Goal: Book appointment/travel/reservation

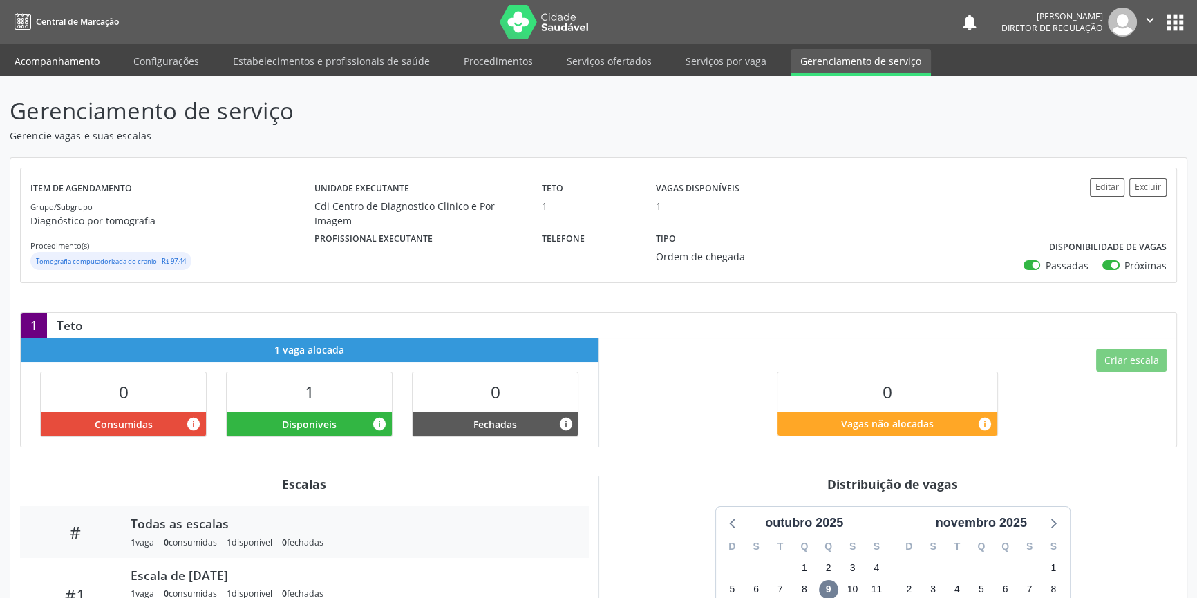
click at [76, 66] on link "Acompanhamento" at bounding box center [57, 61] width 104 height 24
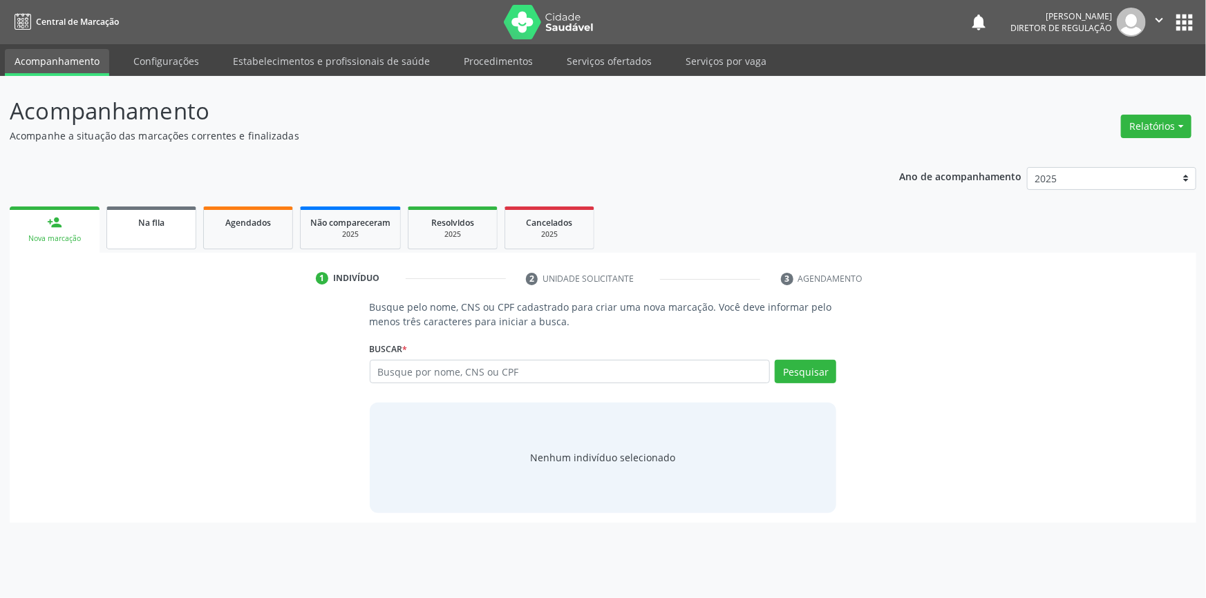
click at [177, 239] on link "Na fila" at bounding box center [151, 228] width 90 height 43
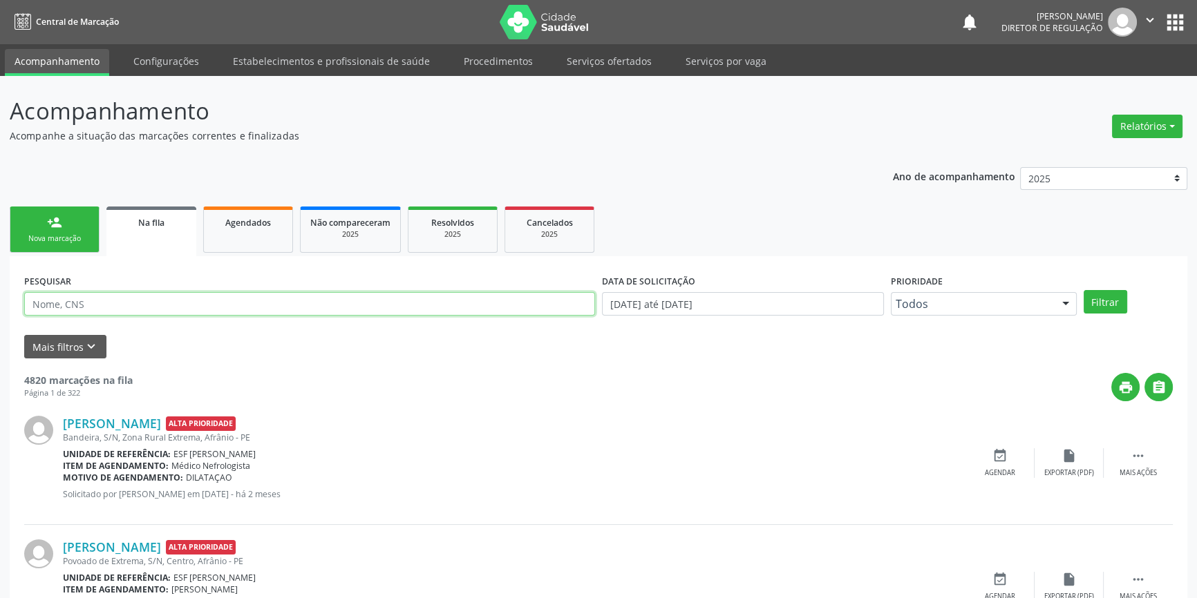
drag, startPoint x: 205, startPoint y: 296, endPoint x: 208, endPoint y: 281, distance: 16.3
click at [205, 292] on input "text" at bounding box center [309, 303] width 571 height 23
type input "705604428049919"
click at [1111, 290] on button "Filtrar" at bounding box center [1105, 301] width 44 height 23
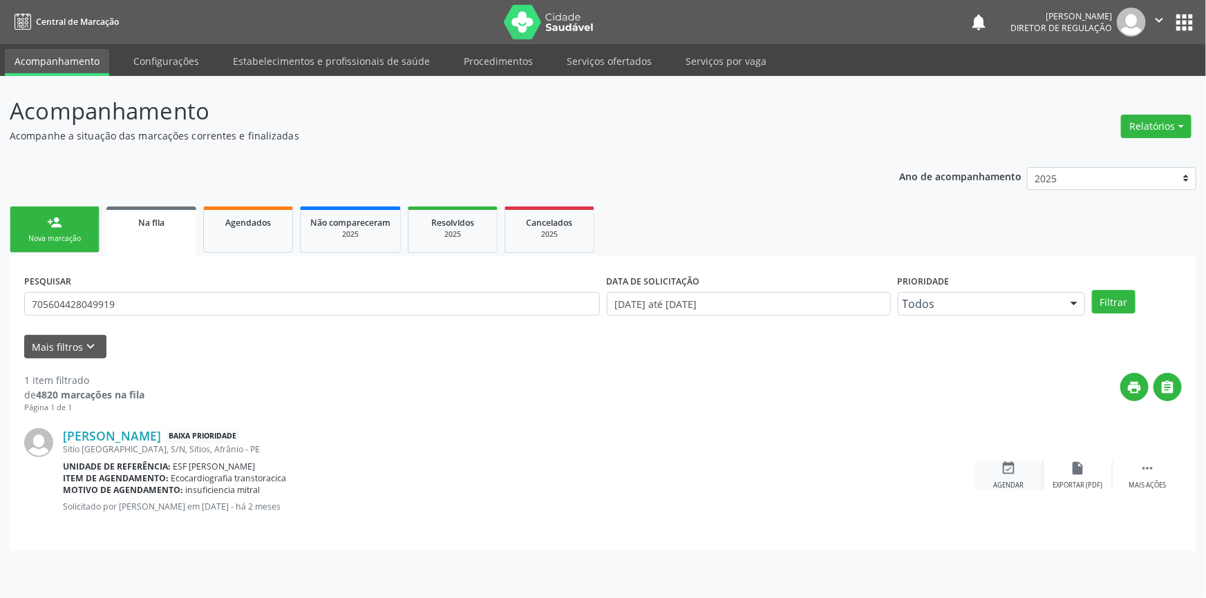
click at [1003, 468] on icon "event_available" at bounding box center [1008, 468] width 15 height 15
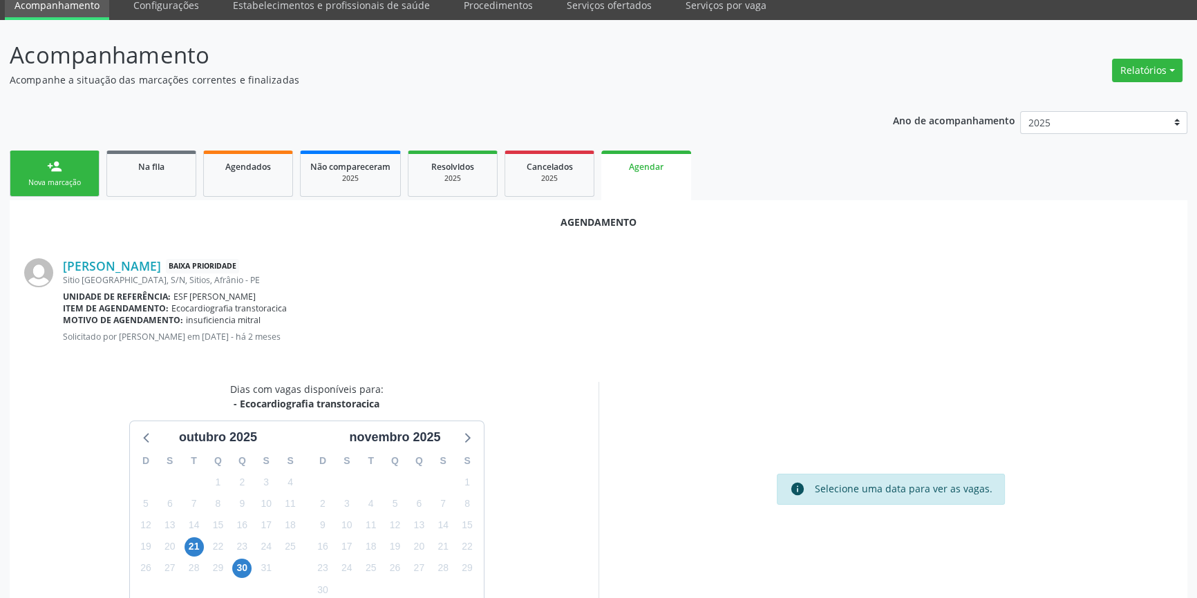
scroll to position [120, 0]
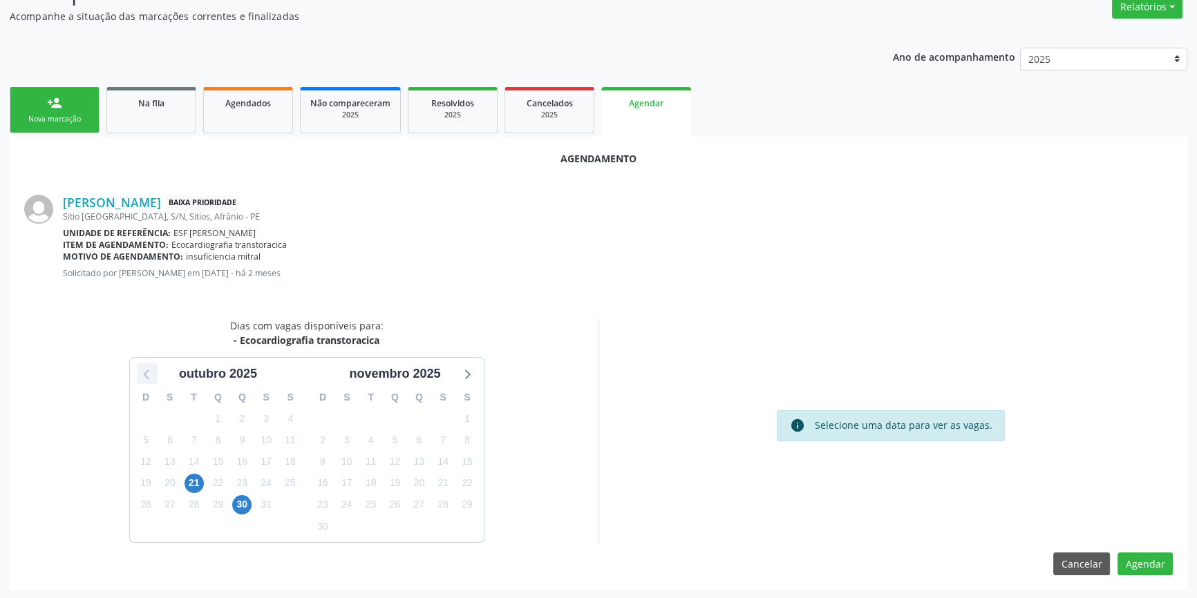
click at [150, 373] on icon at bounding box center [147, 374] width 18 height 18
click at [466, 375] on icon at bounding box center [467, 375] width 6 height 10
click at [267, 437] on span "10" at bounding box center [265, 439] width 19 height 19
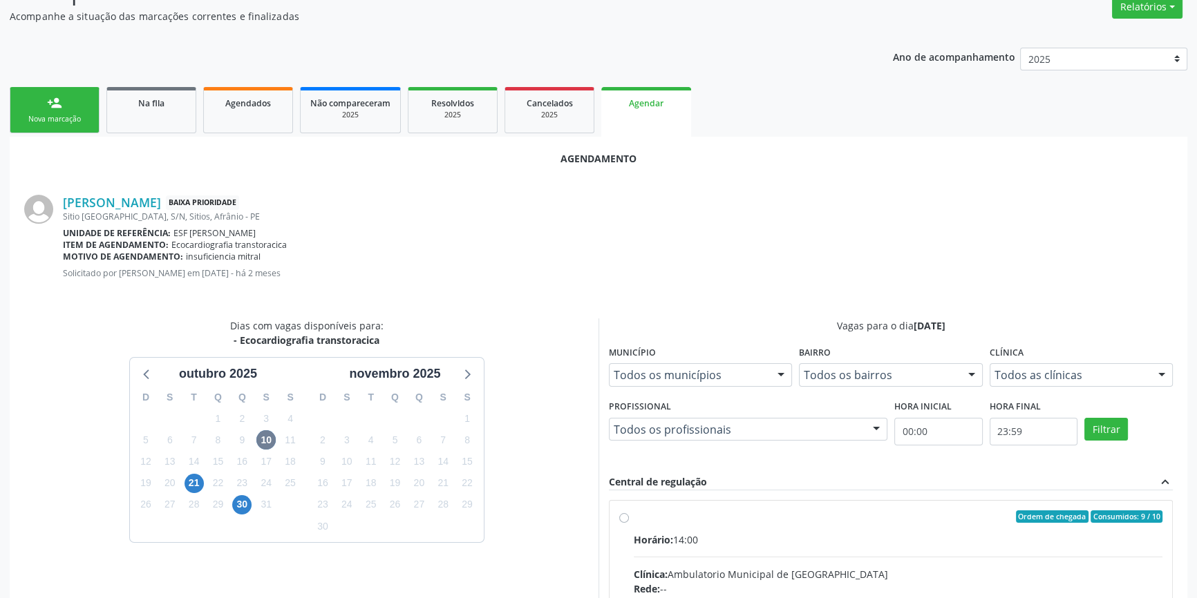
click at [804, 557] on hr at bounding box center [898, 557] width 529 height 1
click at [629, 523] on input "Ordem de chegada Consumidos: 9 / 10 Horário: 14:00 Clínica: Ambulatorio Municip…" at bounding box center [624, 517] width 10 height 12
radio input "true"
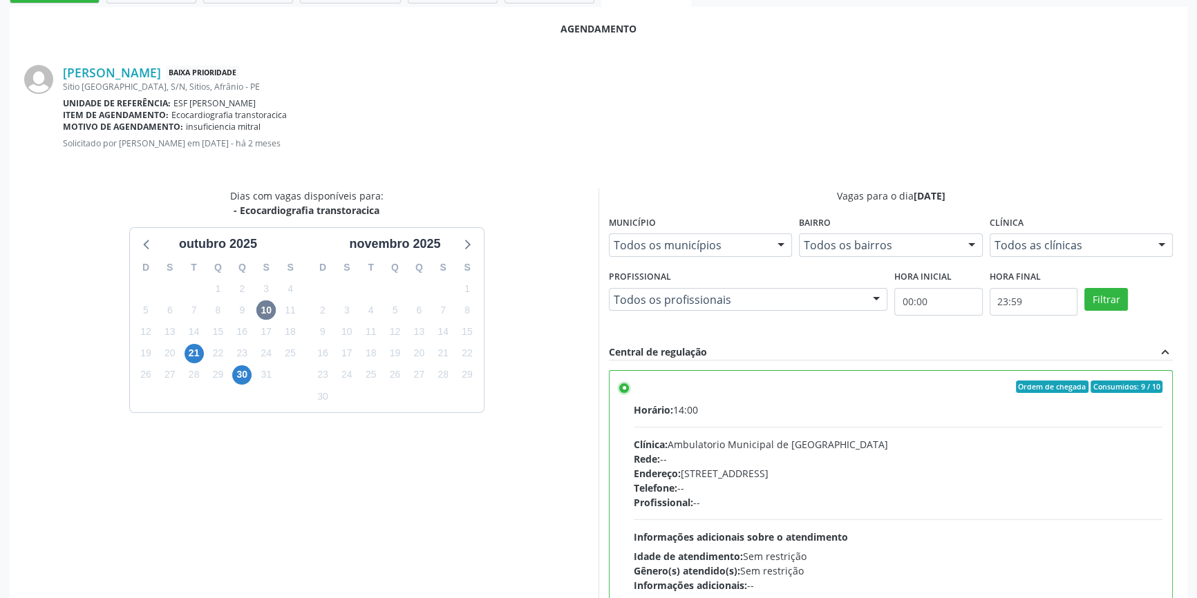
scroll to position [344, 0]
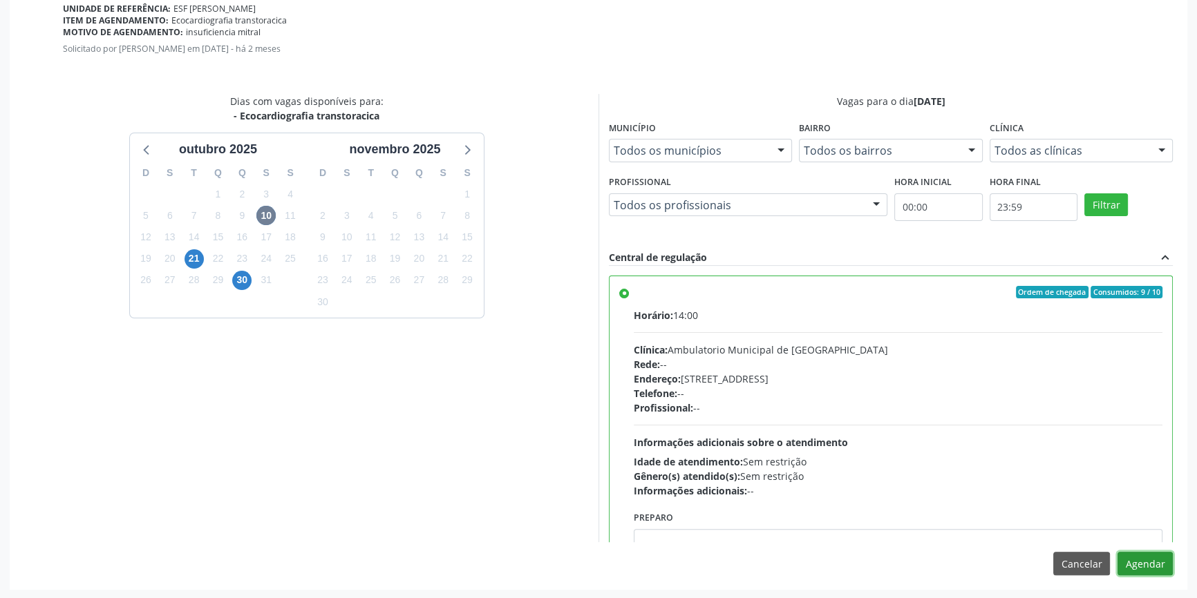
click at [1161, 569] on button "Agendar" at bounding box center [1144, 563] width 55 height 23
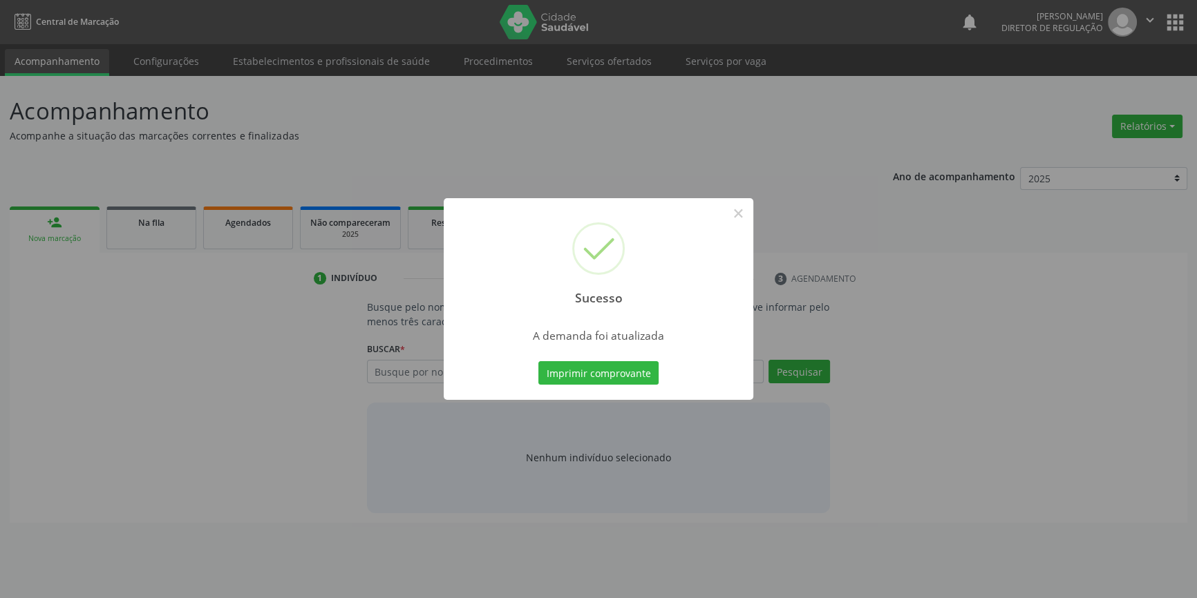
scroll to position [0, 0]
click at [642, 379] on button "Imprimir comprovante" at bounding box center [603, 372] width 120 height 23
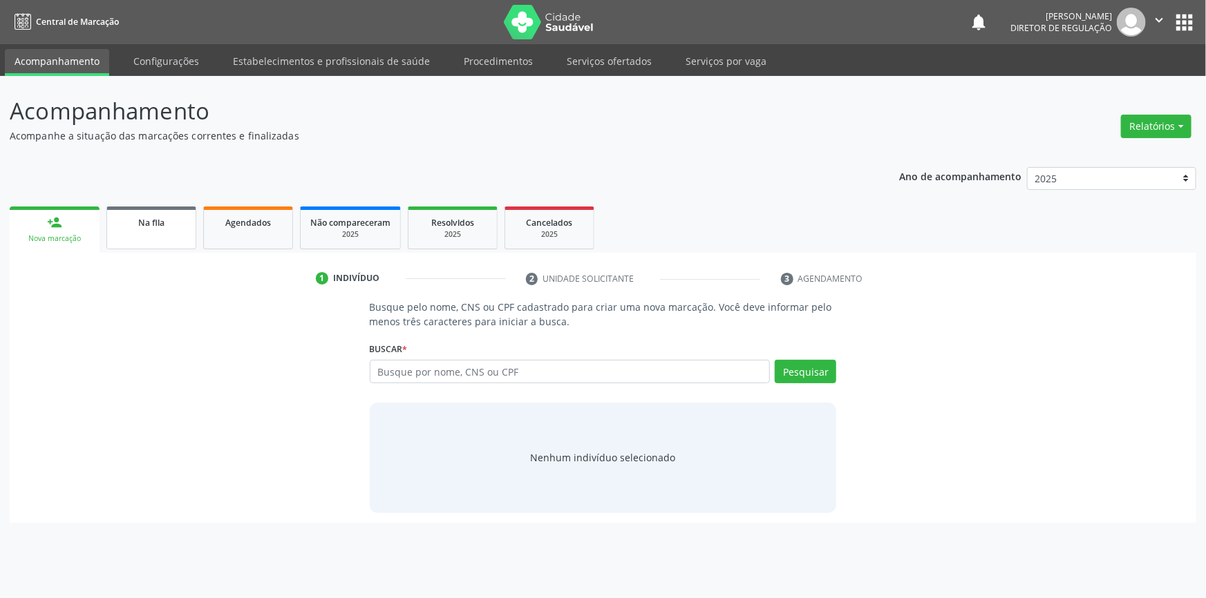
click at [168, 225] on div "Na fila" at bounding box center [151, 222] width 69 height 15
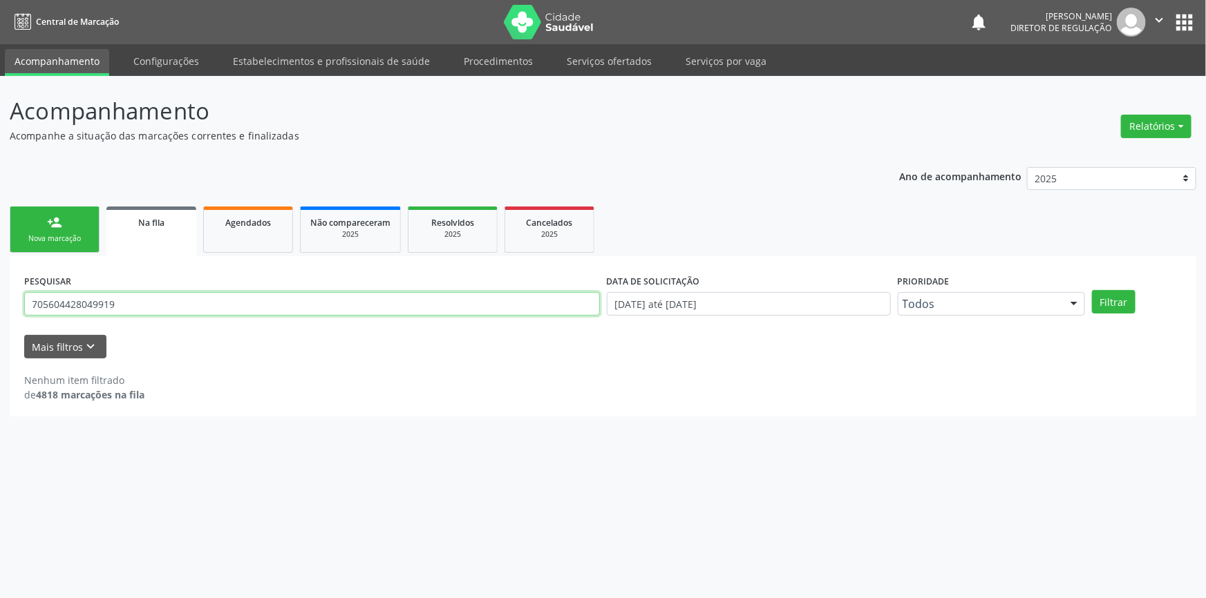
drag, startPoint x: 338, startPoint y: 310, endPoint x: 49, endPoint y: 266, distance: 292.1
click at [0, 293] on div "Acompanhamento Acompanhe a situação das marcações correntes e finalizadas Relat…" at bounding box center [603, 337] width 1206 height 522
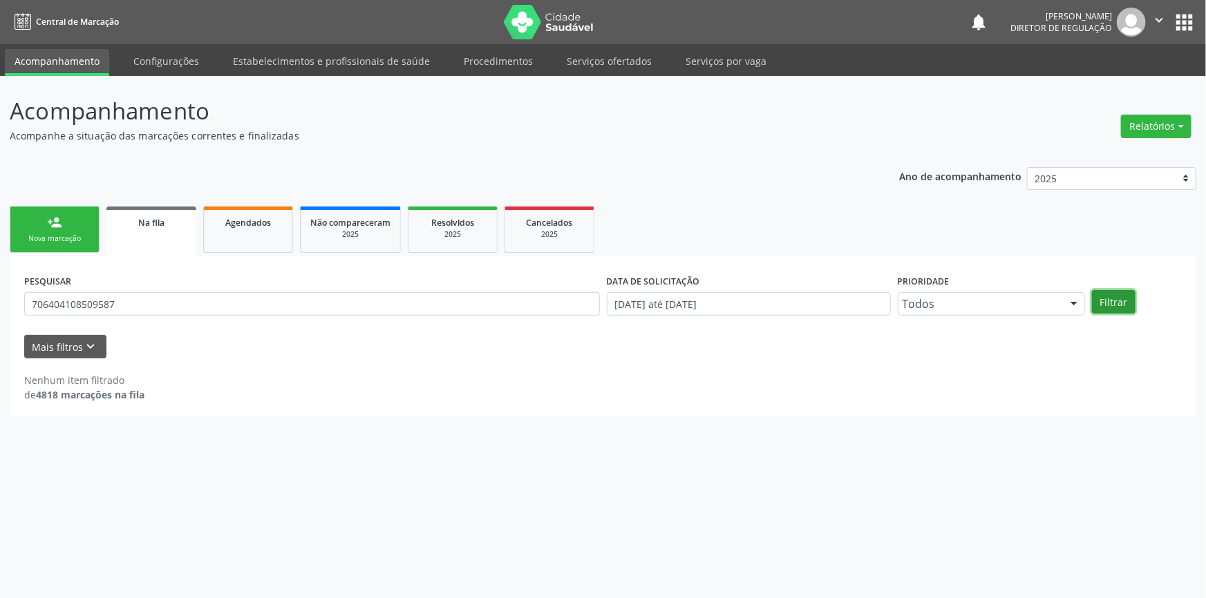
click at [1110, 293] on button "Filtrar" at bounding box center [1114, 301] width 44 height 23
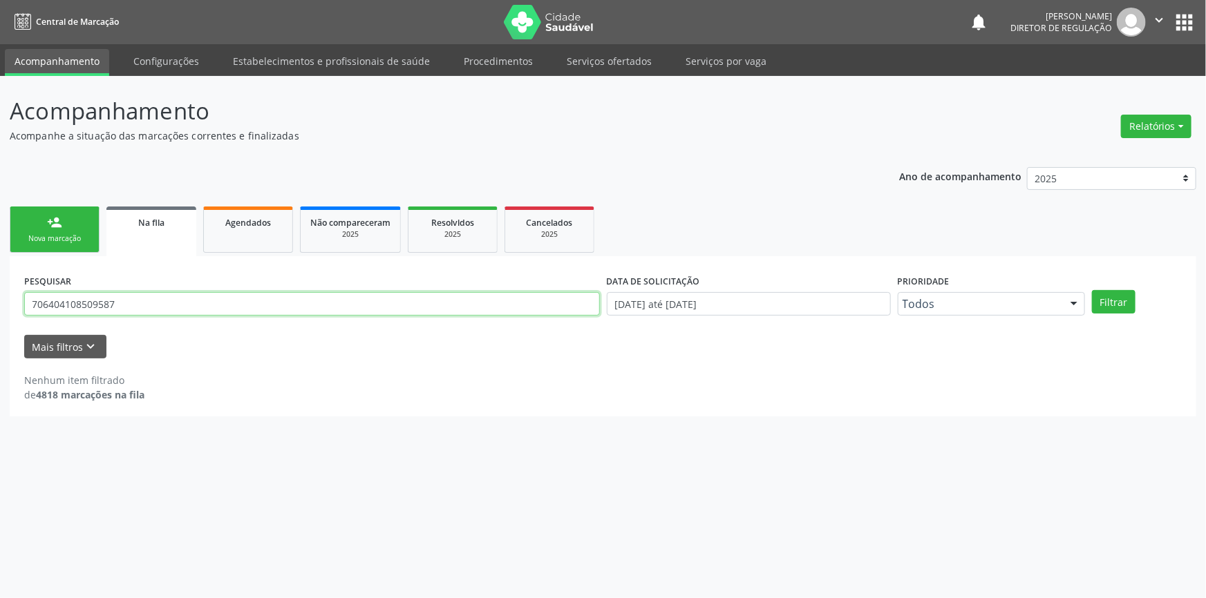
drag, startPoint x: 150, startPoint y: 305, endPoint x: 0, endPoint y: 300, distance: 150.0
click at [0, 303] on div "Acompanhamento Acompanhe a situação das marcações correntes e finalizadas Relat…" at bounding box center [603, 337] width 1206 height 522
paste input "126.874.504-99"
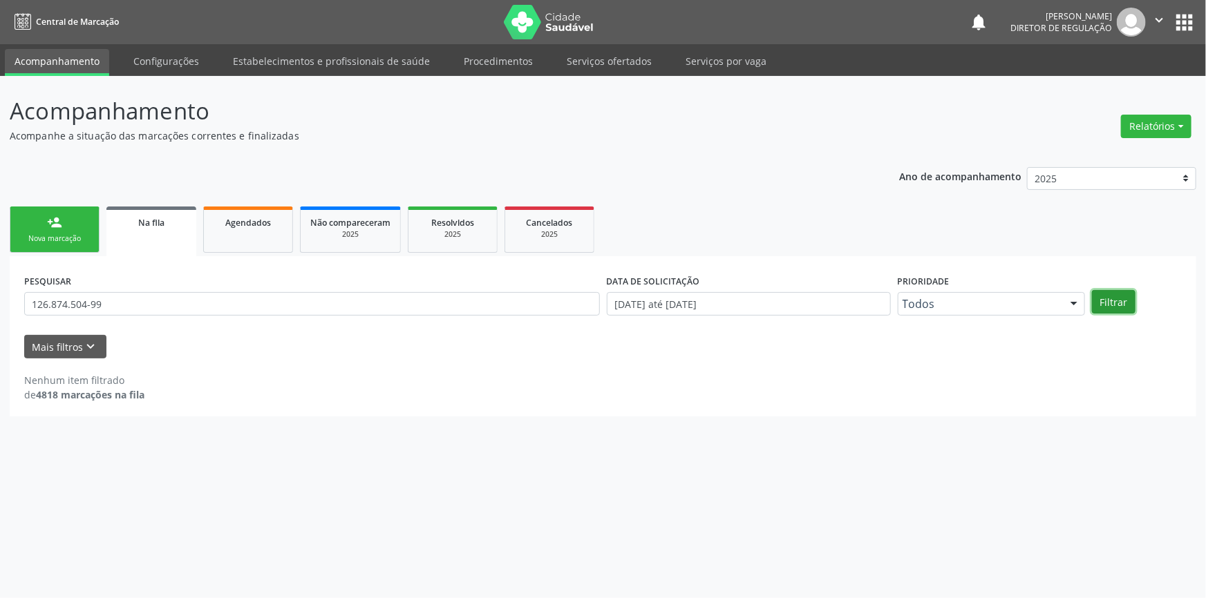
click at [1114, 300] on button "Filtrar" at bounding box center [1114, 301] width 44 height 23
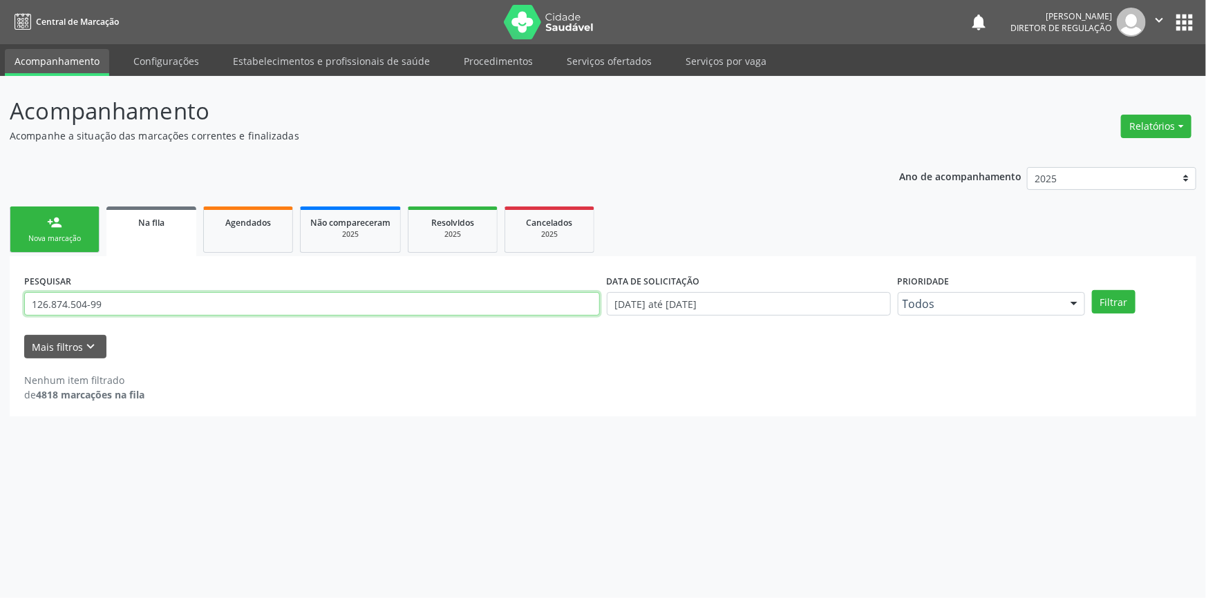
drag, startPoint x: 133, startPoint y: 307, endPoint x: 0, endPoint y: 296, distance: 133.2
click at [0, 296] on div "Acompanhamento Acompanhe a situação das marcações correntes e finalizadas Relat…" at bounding box center [603, 337] width 1206 height 522
drag, startPoint x: 147, startPoint y: 303, endPoint x: 0, endPoint y: 269, distance: 151.0
click at [0, 269] on div "Acompanhamento Acompanhe a situação das marcações correntes e finalizadas Relat…" at bounding box center [603, 337] width 1206 height 522
paste input "700405998302444"
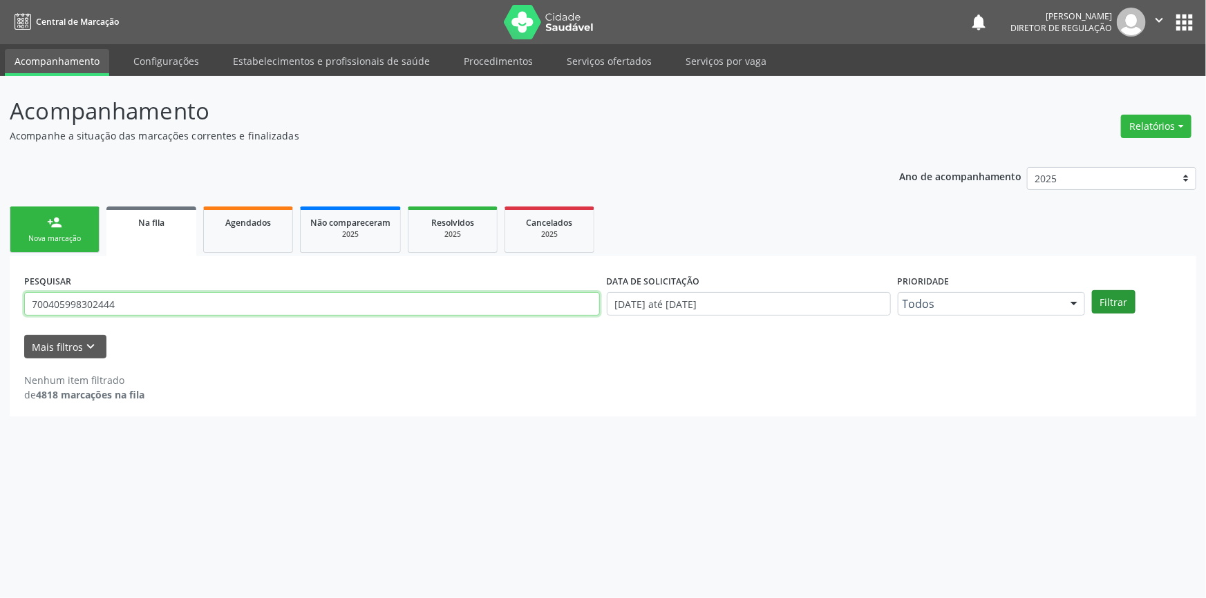
type input "700405998302444"
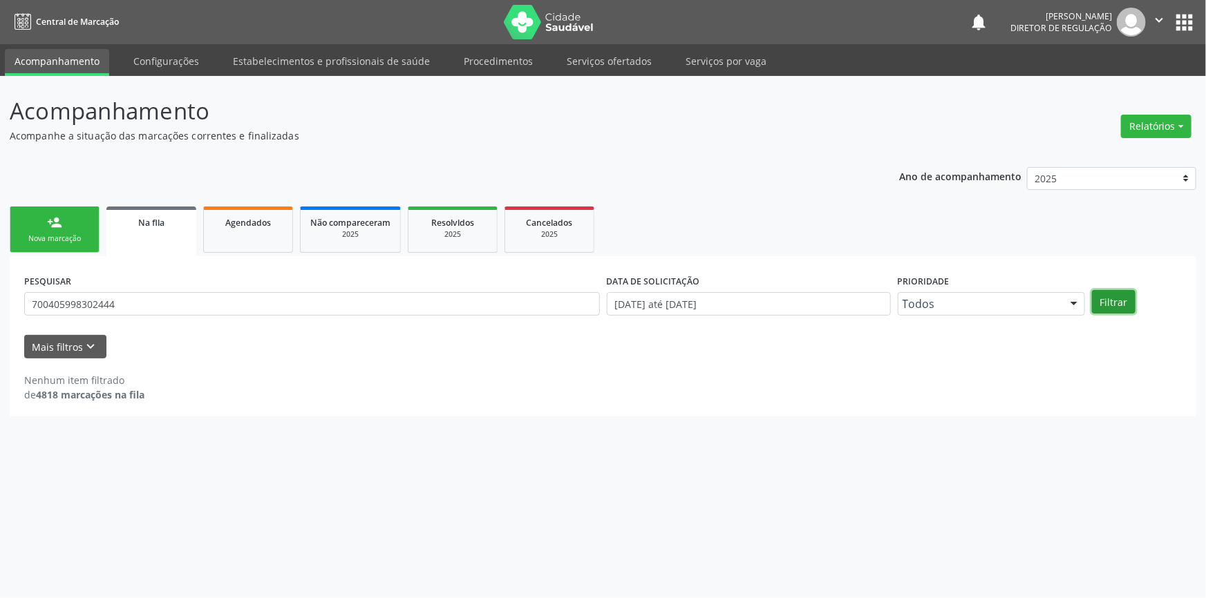
click at [1119, 296] on button "Filtrar" at bounding box center [1114, 301] width 44 height 23
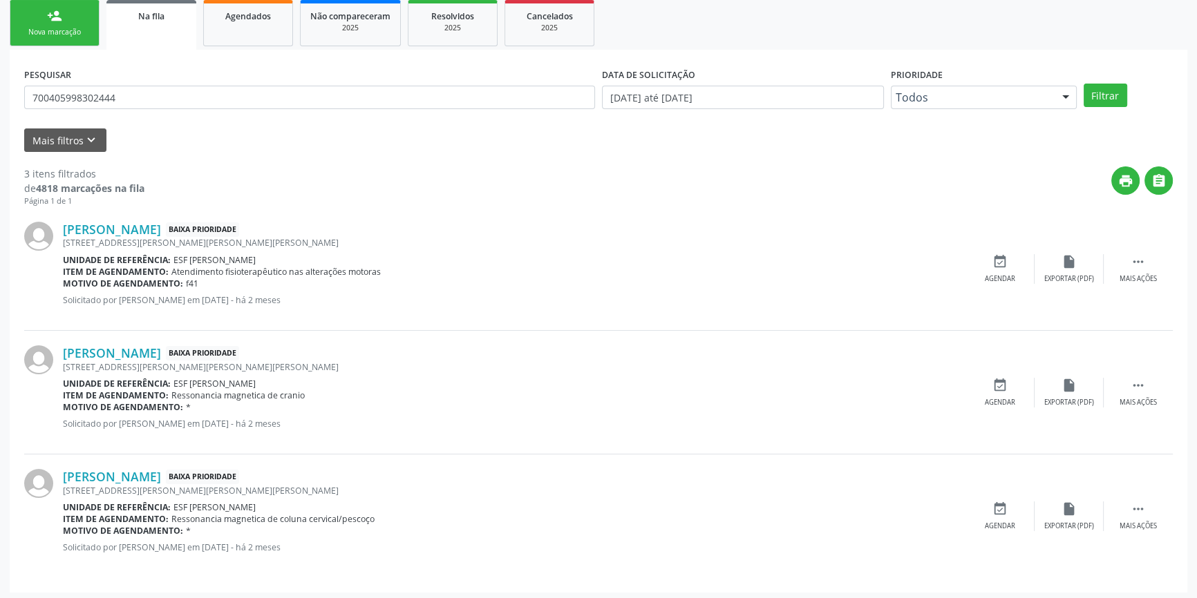
scroll to position [209, 0]
